Goal: Information Seeking & Learning: Find specific page/section

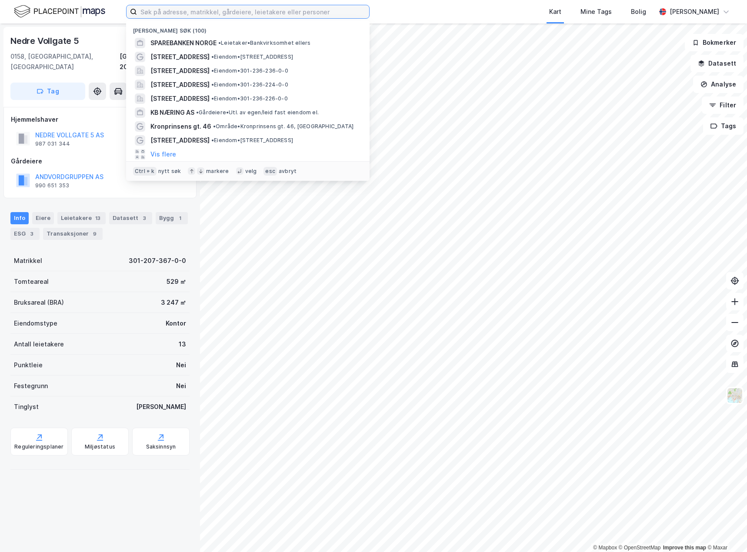
click at [189, 9] on input at bounding box center [253, 11] width 232 height 13
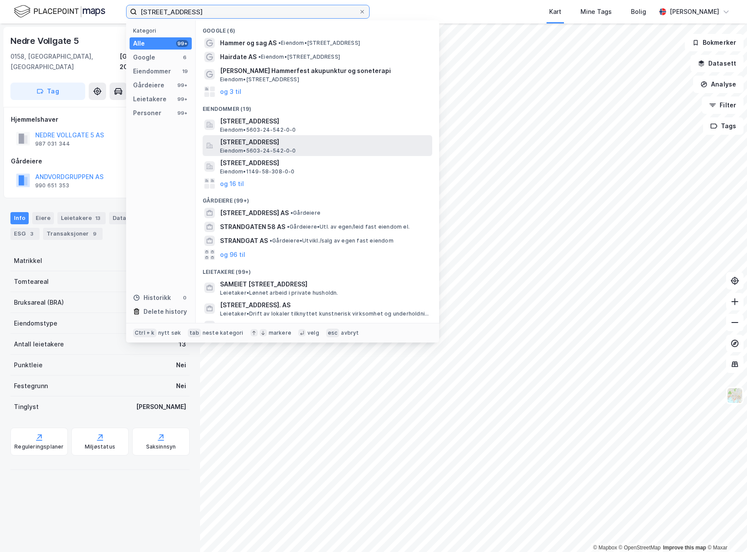
type input "[STREET_ADDRESS]"
click at [308, 143] on span "[STREET_ADDRESS]" at bounding box center [324, 142] width 209 height 10
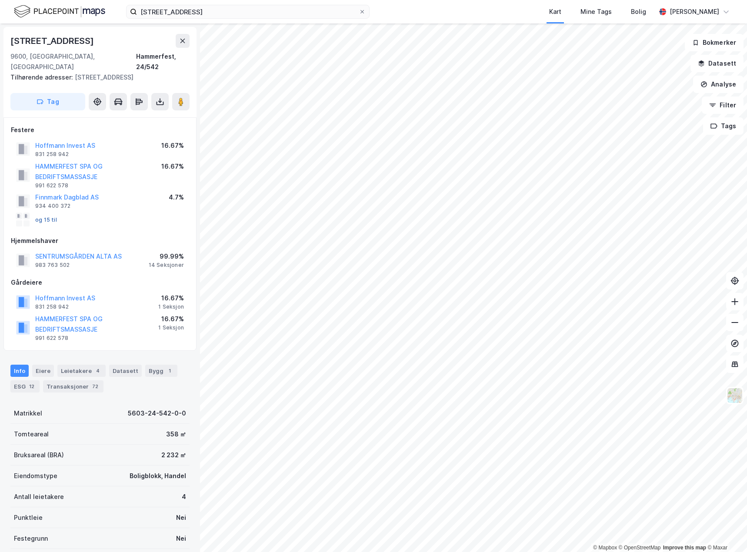
click at [0, 0] on button "og 15 til" at bounding box center [0, 0] width 0 height 0
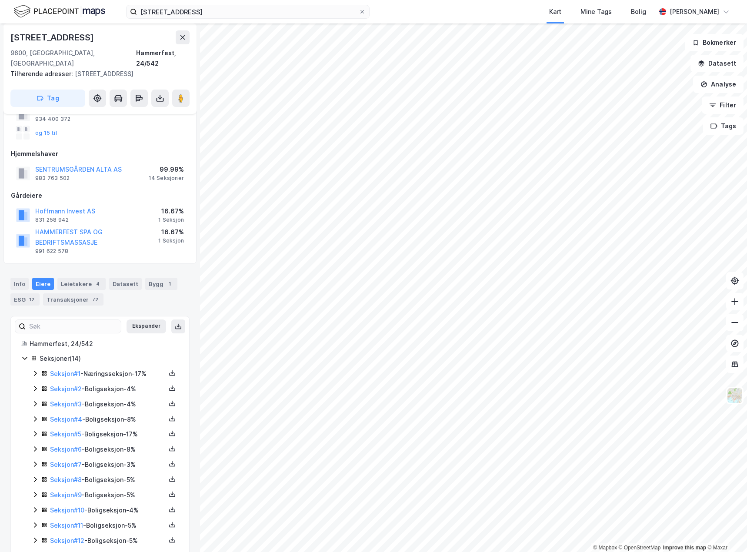
scroll to position [123, 0]
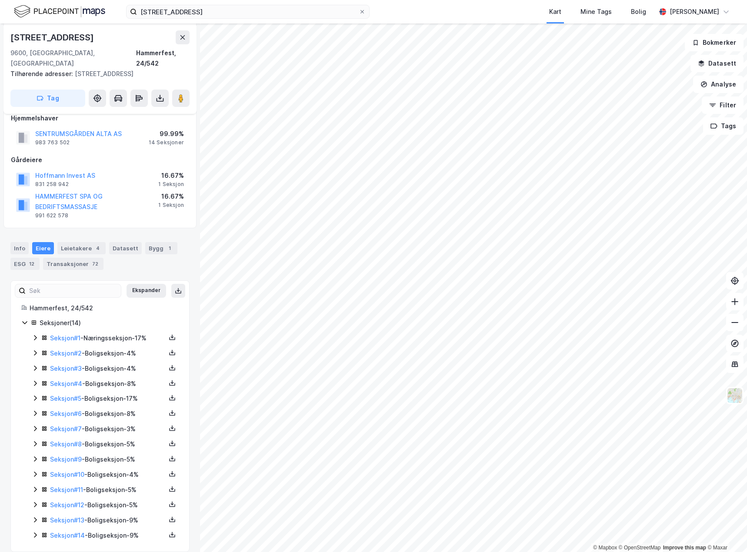
click at [36, 335] on icon at bounding box center [35, 337] width 3 height 5
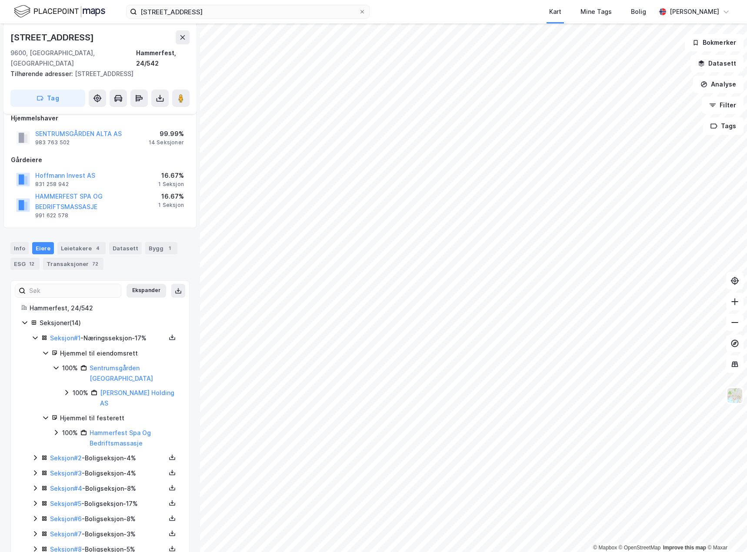
click at [33, 454] on icon at bounding box center [35, 457] width 7 height 7
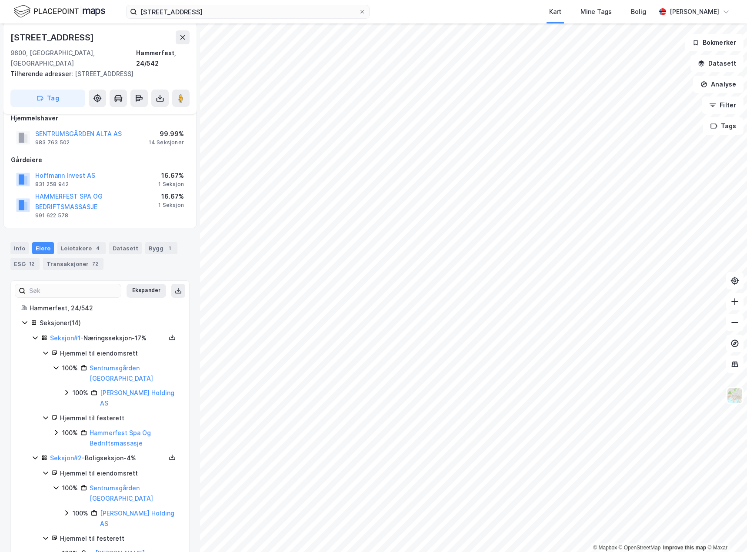
click at [46, 414] on icon at bounding box center [45, 417] width 7 height 7
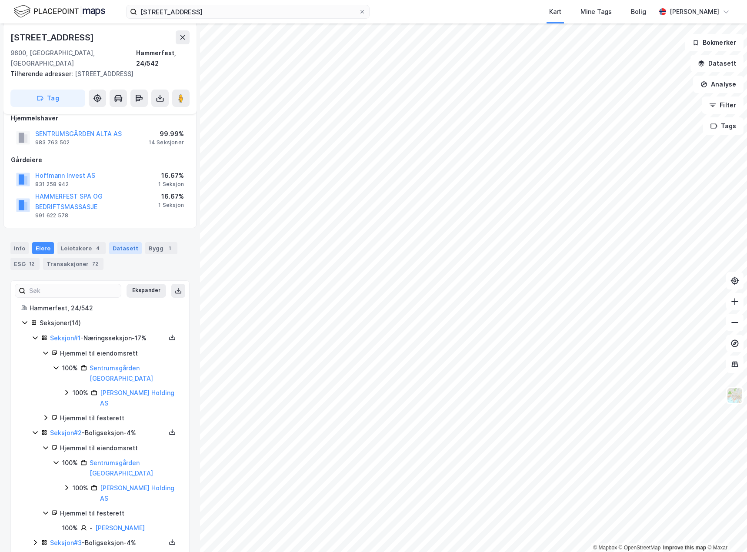
click at [126, 242] on div "Datasett" at bounding box center [125, 248] width 33 height 12
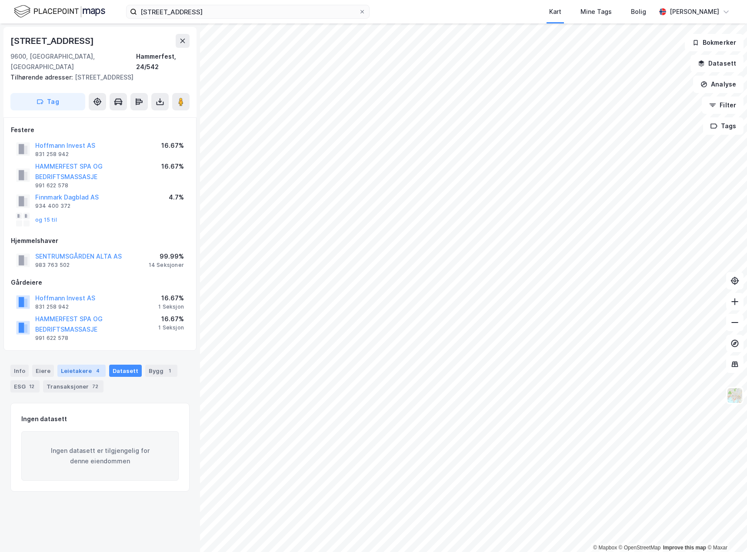
click at [68, 365] on div "Leietakere 4" at bounding box center [81, 371] width 48 height 12
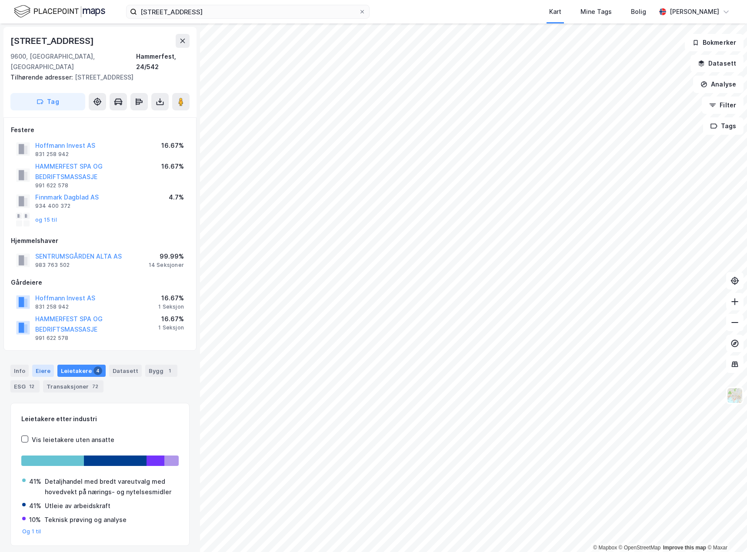
click at [41, 365] on div "Eiere" at bounding box center [43, 371] width 22 height 12
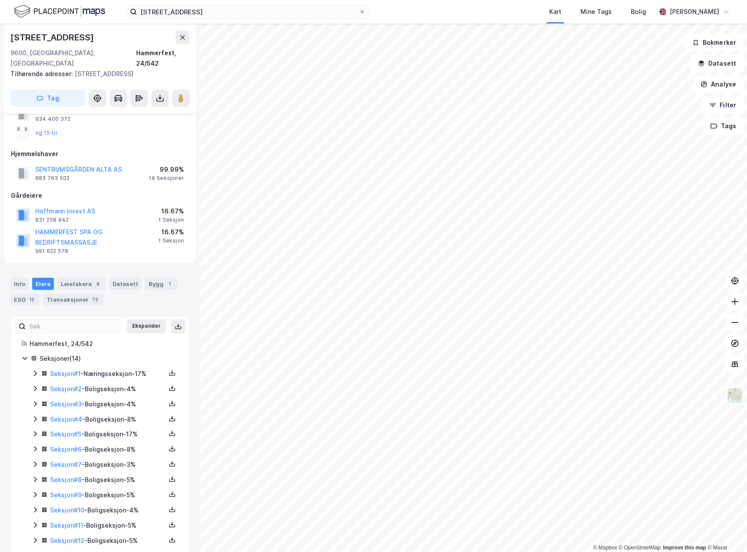
scroll to position [123, 0]
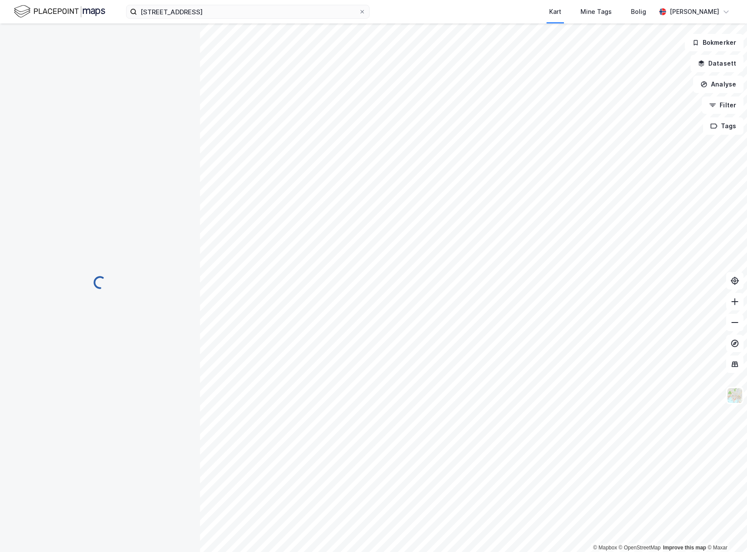
scroll to position [90, 0]
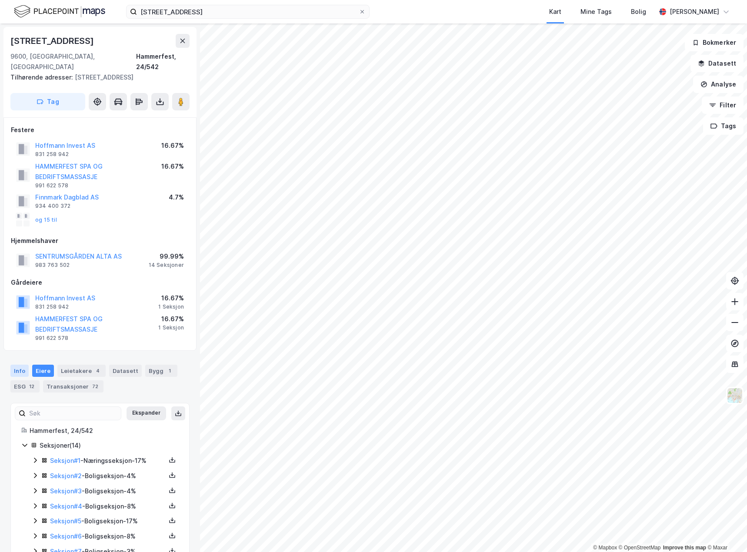
click at [14, 365] on div "Info" at bounding box center [19, 371] width 18 height 12
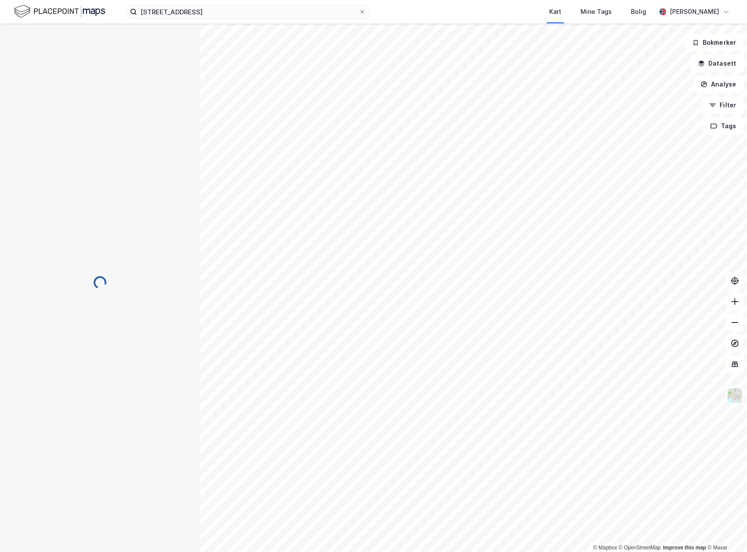
scroll to position [3, 0]
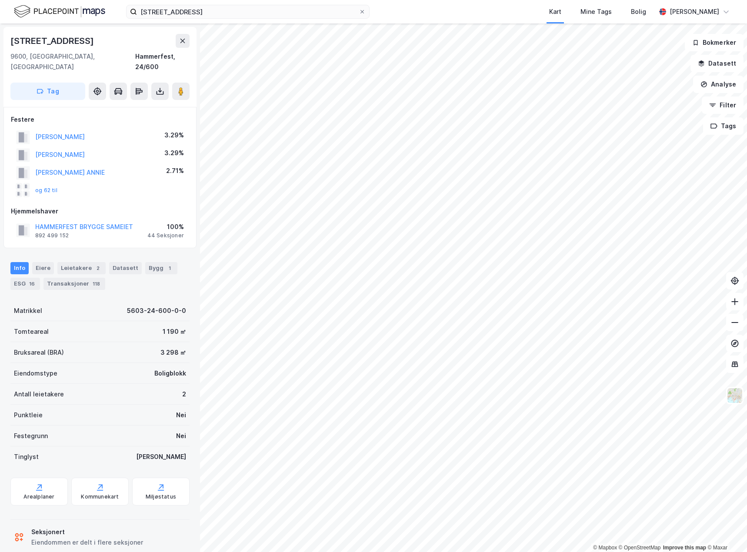
scroll to position [3, 0]
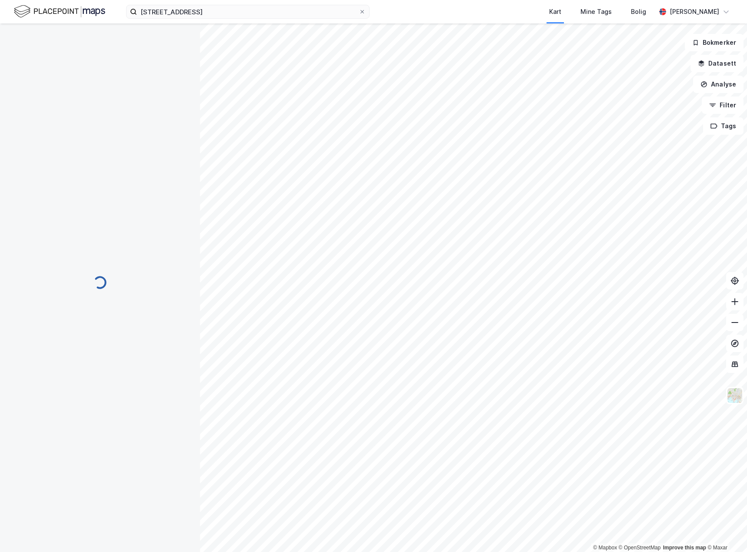
scroll to position [3, 0]
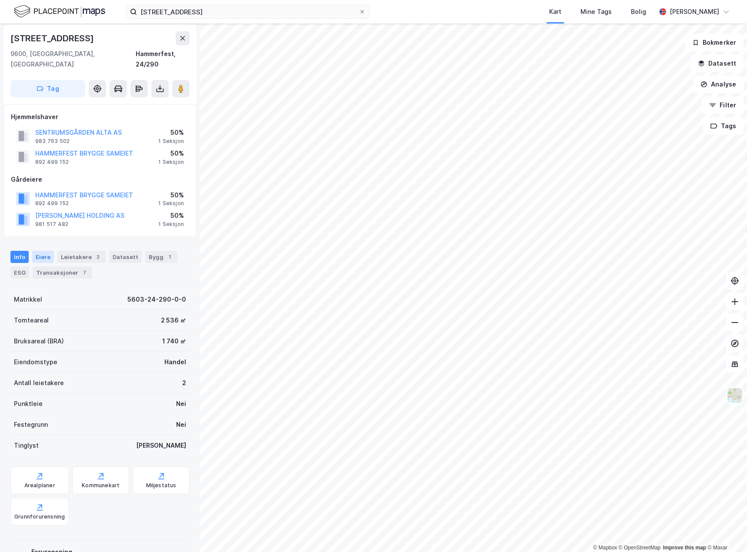
click at [39, 251] on div "Eiere" at bounding box center [43, 257] width 22 height 12
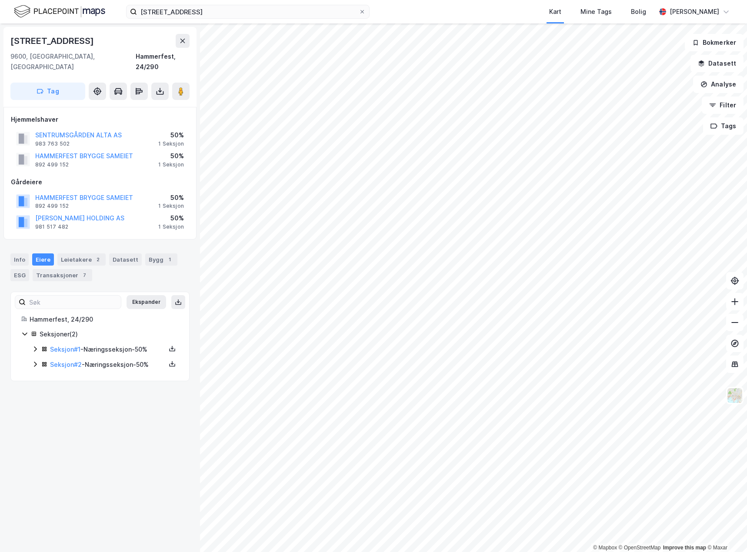
click at [32, 361] on icon at bounding box center [35, 364] width 7 height 7
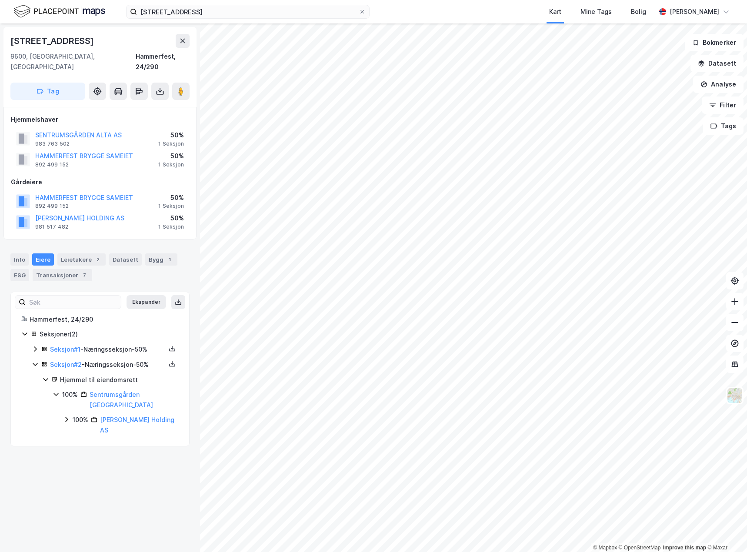
click at [35, 346] on icon at bounding box center [35, 348] width 3 height 5
